Goal: Transaction & Acquisition: Subscribe to service/newsletter

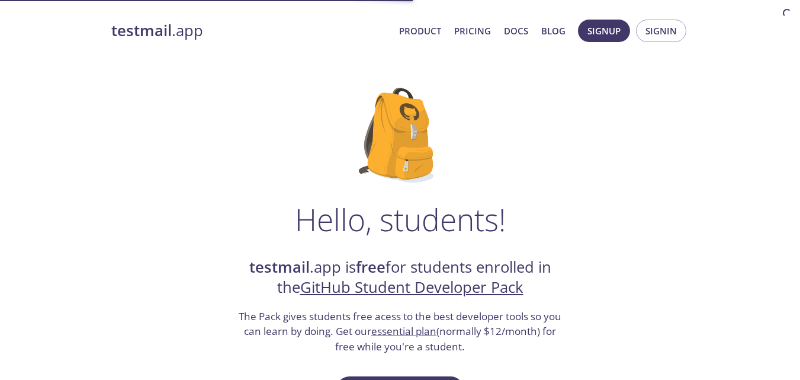
click at [614, 39] on button "Signup" at bounding box center [604, 31] width 52 height 23
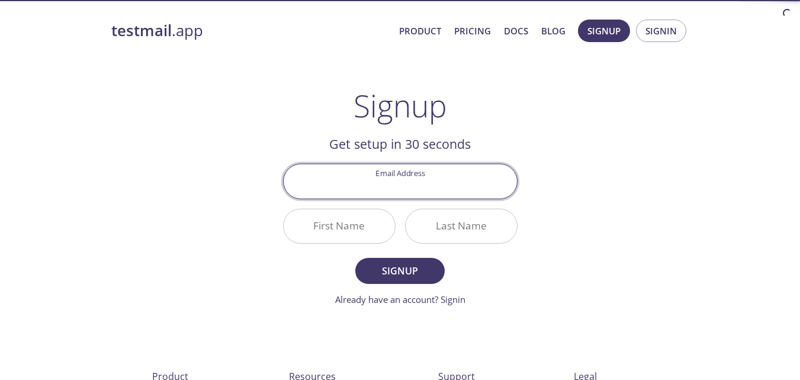
click at [408, 194] on input "Email Address" at bounding box center [400, 181] width 233 height 34
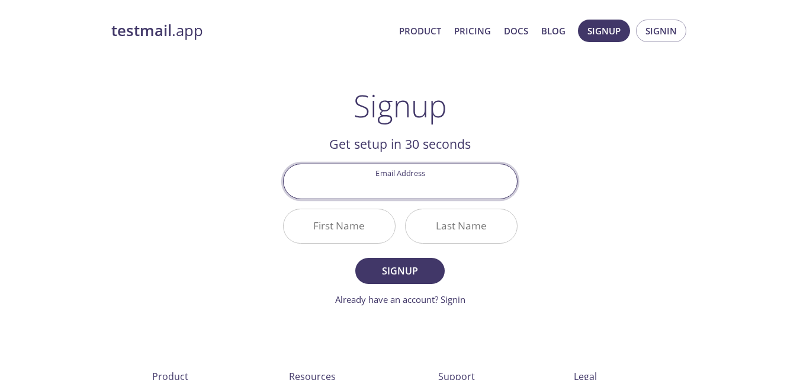
type input "[EMAIL_ADDRESS][DOMAIN_NAME]"
click at [343, 233] on input "First Name" at bounding box center [339, 226] width 111 height 34
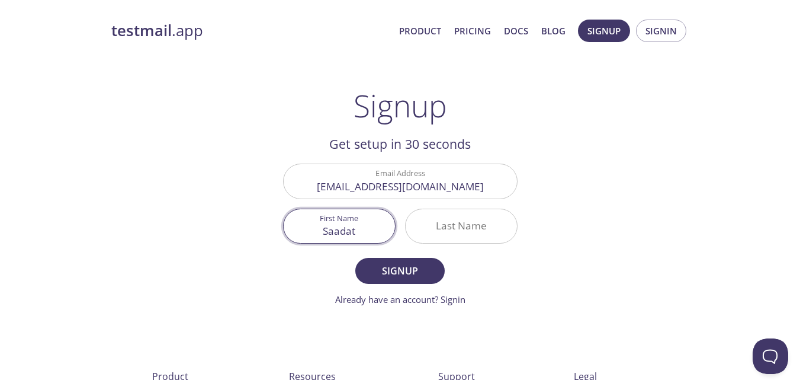
type input "Saadat"
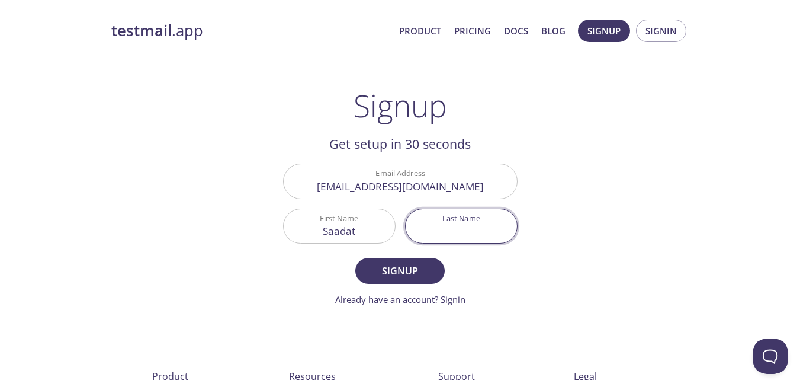
click at [434, 235] on input "Last Name" at bounding box center [461, 226] width 111 height 34
type input "a"
type input "[PERSON_NAME]"
click at [423, 268] on span "Signup" at bounding box center [399, 270] width 63 height 17
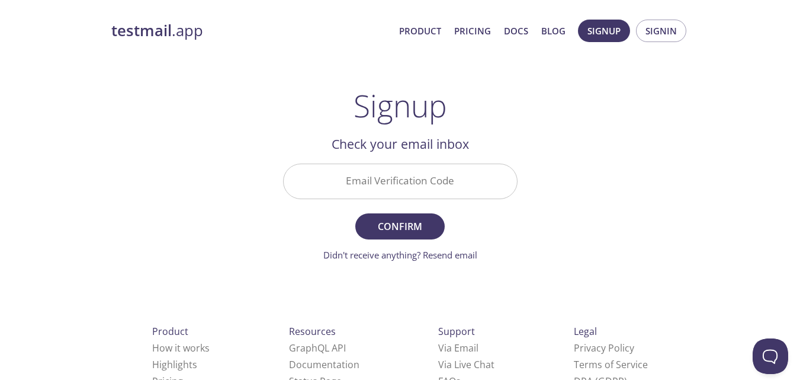
click at [352, 194] on input "Email Verification Code" at bounding box center [400, 181] width 233 height 34
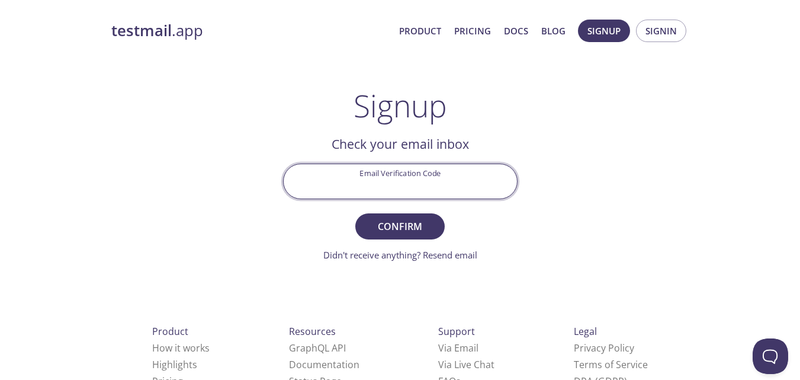
paste input "F5LMYAU"
type input "F5LMYAU"
click at [426, 233] on span "Confirm" at bounding box center [399, 226] width 63 height 17
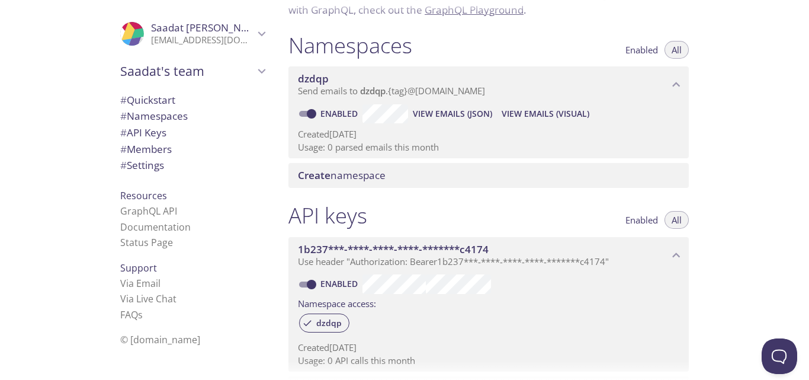
scroll to position [158, 0]
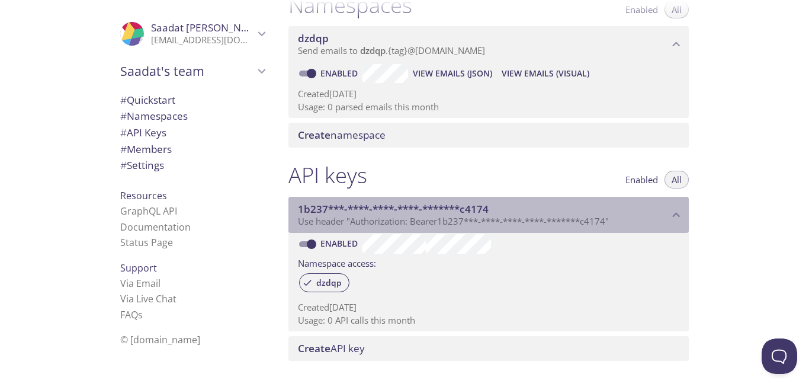
click at [606, 220] on span "Use header "Authorization: Bearer 1b237***-****-****-****-*******c4174 "" at bounding box center [453, 221] width 311 height 12
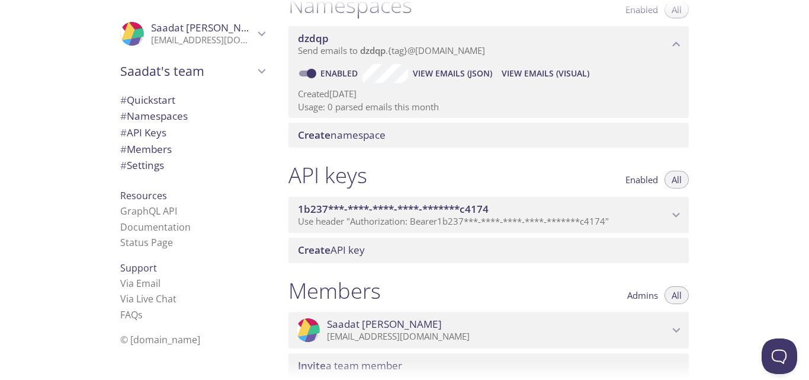
click at [606, 220] on span "Use header "Authorization: Bearer 1b237***-****-****-****-*******c4174 "" at bounding box center [453, 221] width 311 height 12
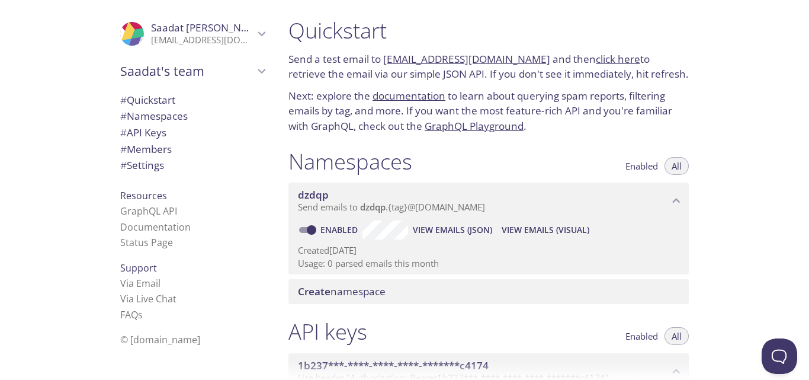
scroll to position [0, 0]
